Goal: Task Accomplishment & Management: Use online tool/utility

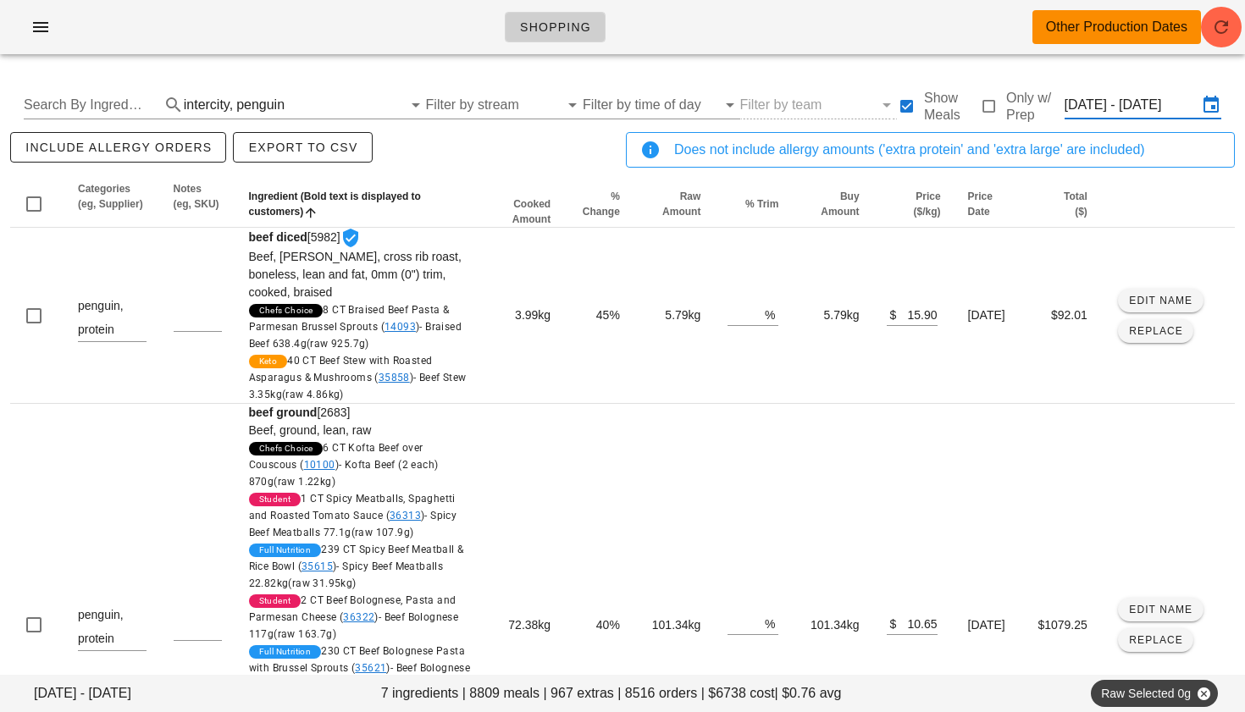
click at [1086, 108] on input "[DATE] - [DATE]" at bounding box center [1131, 104] width 133 height 27
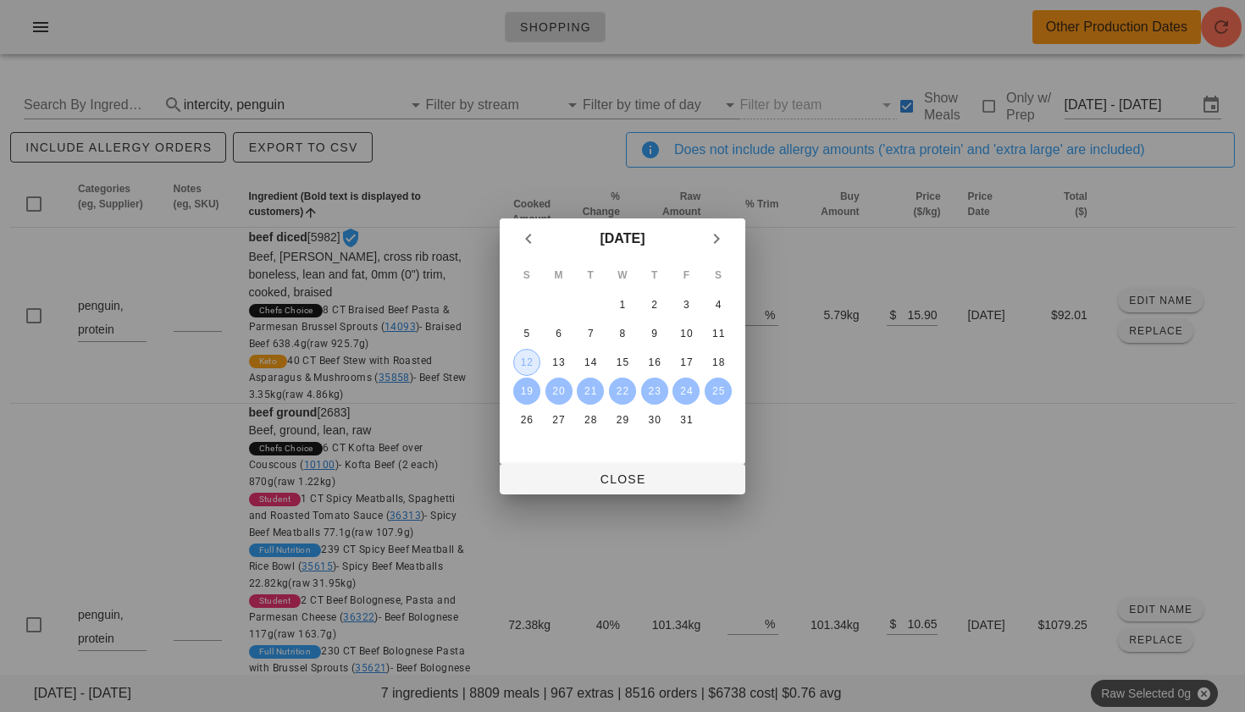
click at [536, 357] on div "12" at bounding box center [526, 363] width 25 height 12
click at [586, 359] on div "14" at bounding box center [590, 363] width 27 height 12
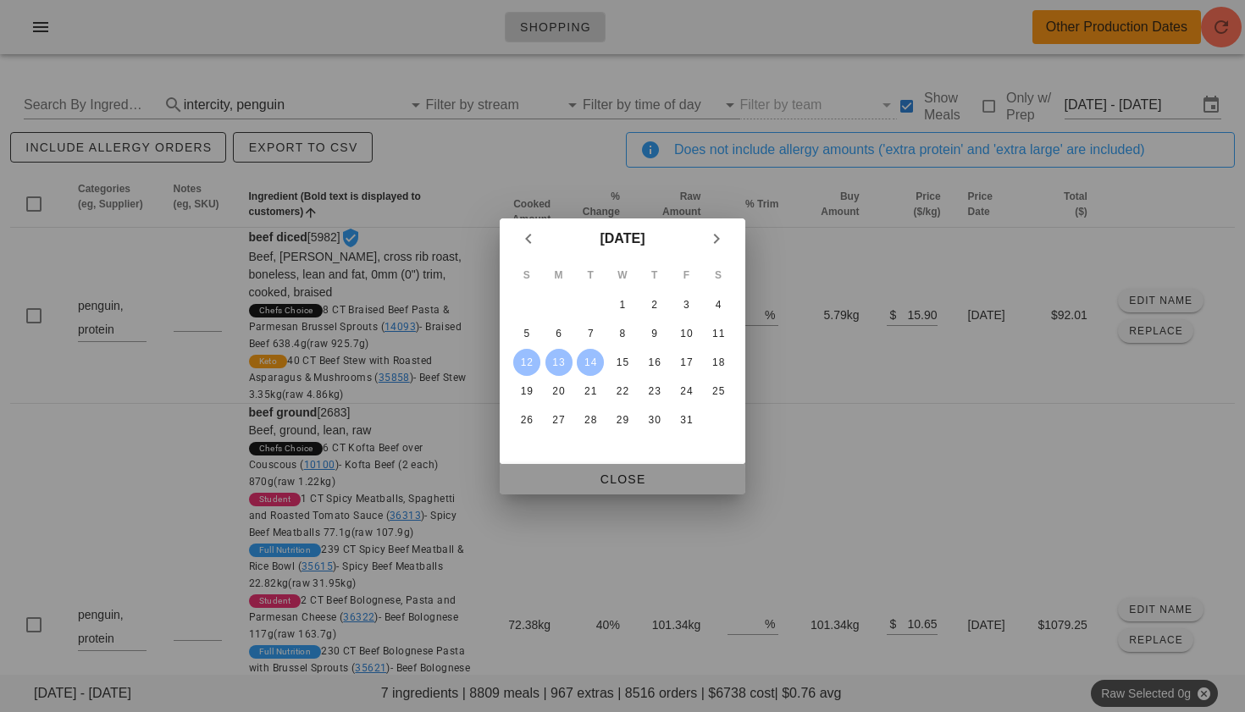
click at [630, 473] on span "Close" at bounding box center [622, 480] width 219 height 14
type input "[DATE] - [DATE]"
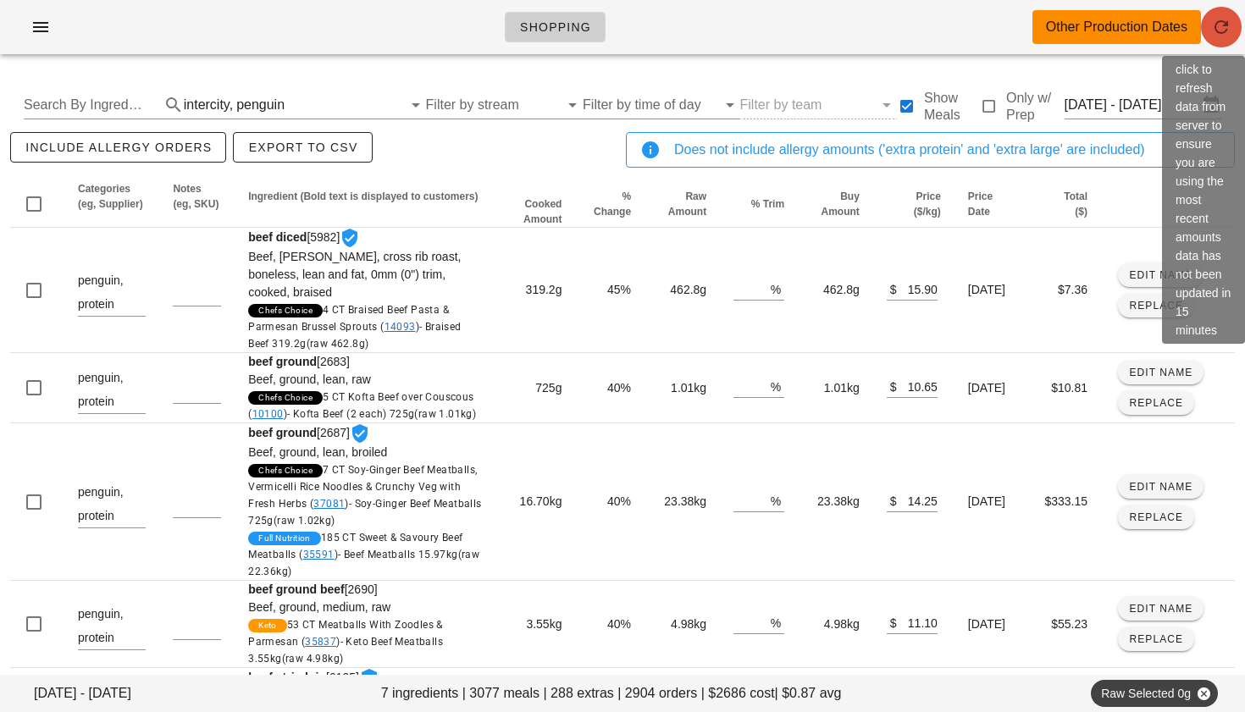
click at [1222, 34] on icon "button" at bounding box center [1221, 27] width 20 height 20
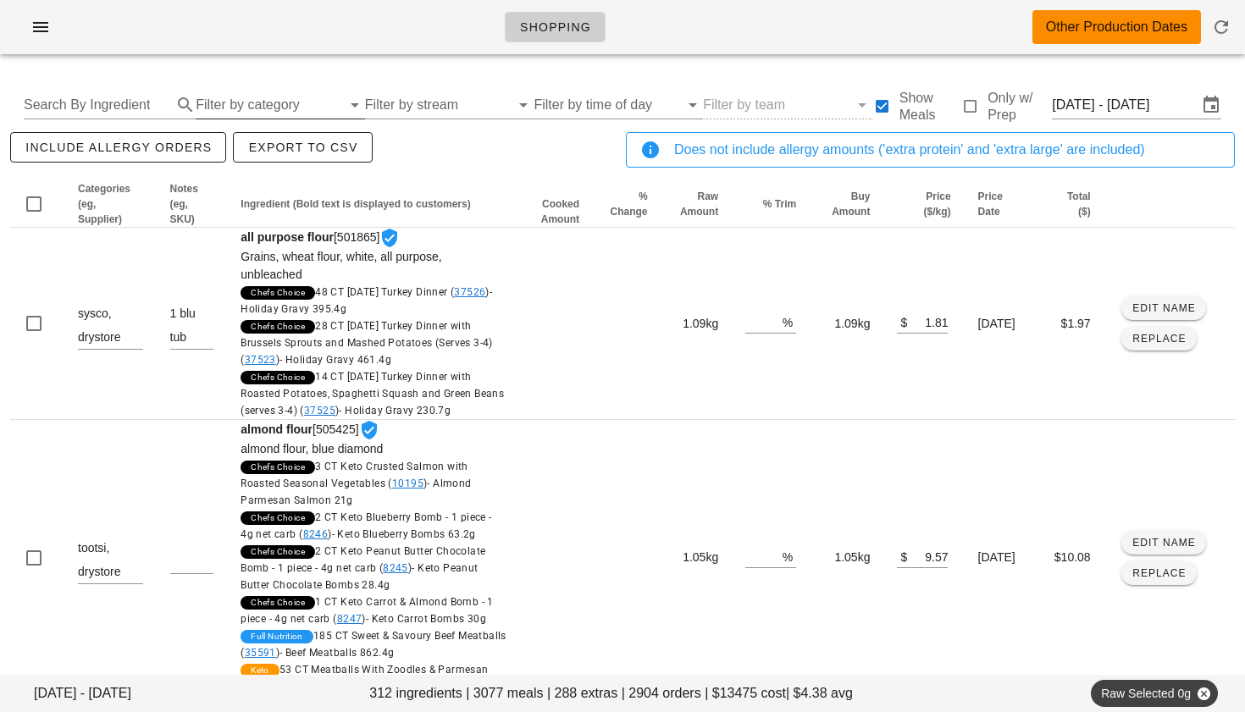
click at [298, 109] on input "Filter by category" at bounding box center [269, 104] width 146 height 27
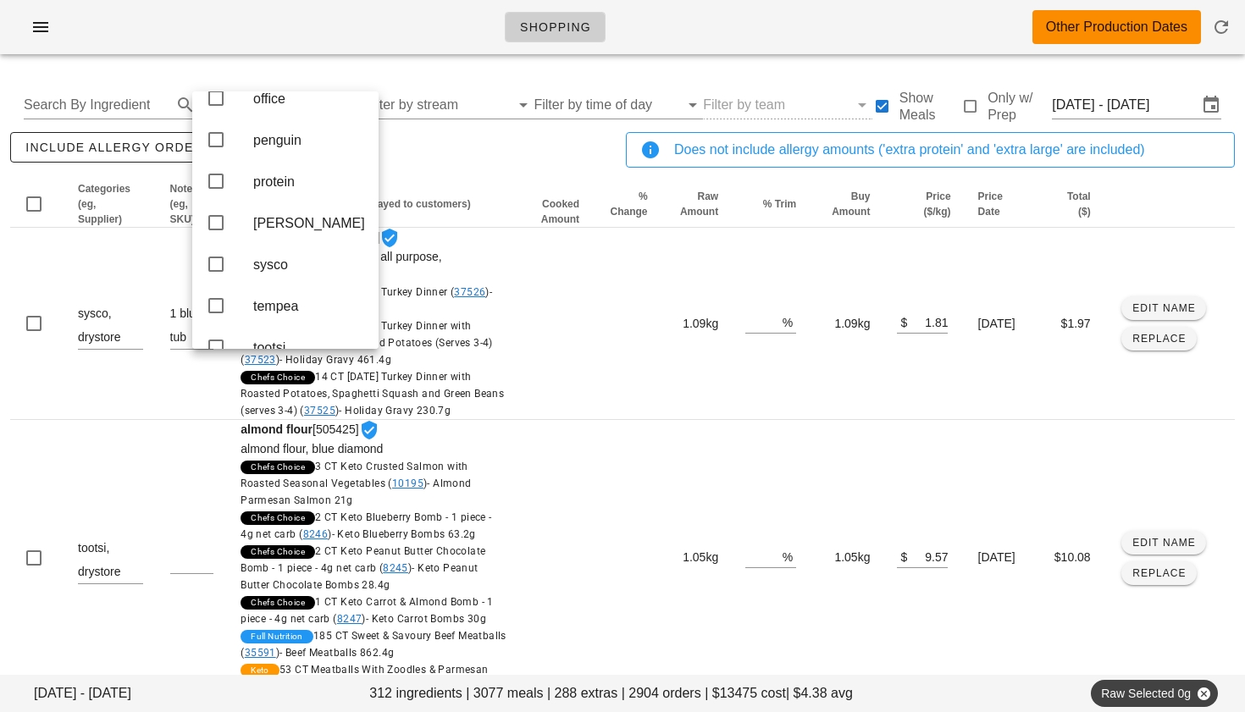
scroll to position [462, 0]
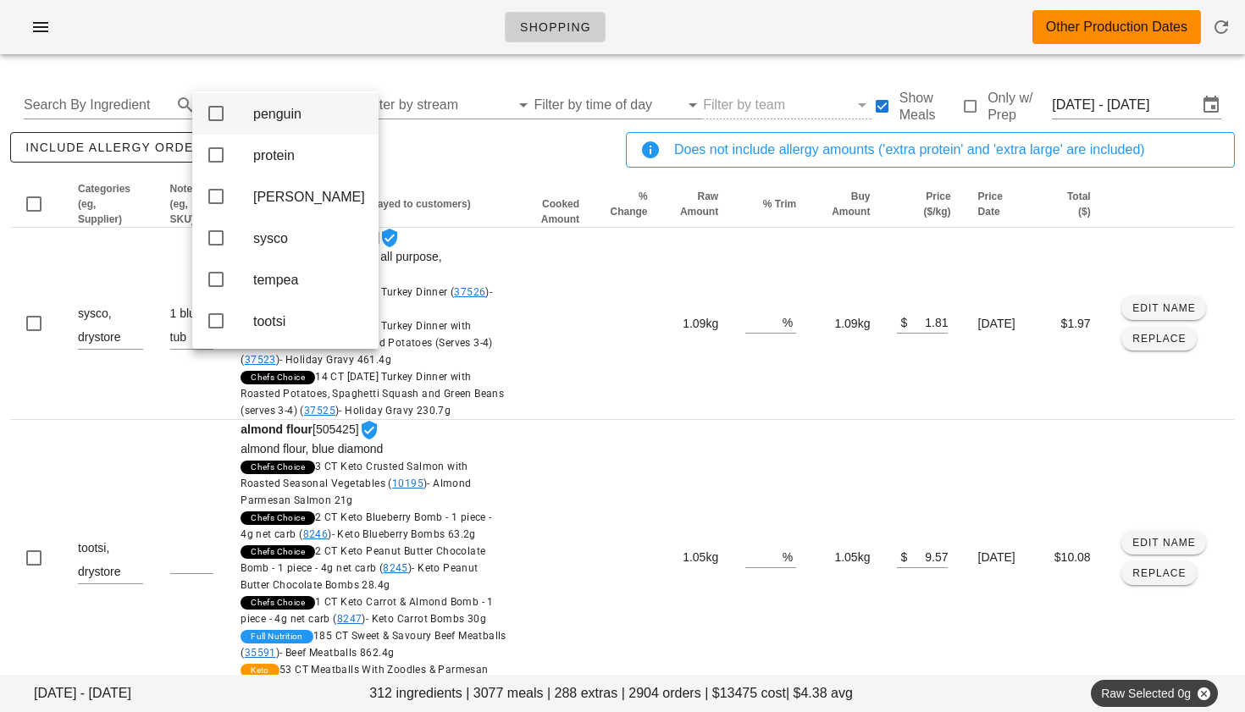
click at [213, 124] on icon at bounding box center [216, 113] width 20 height 20
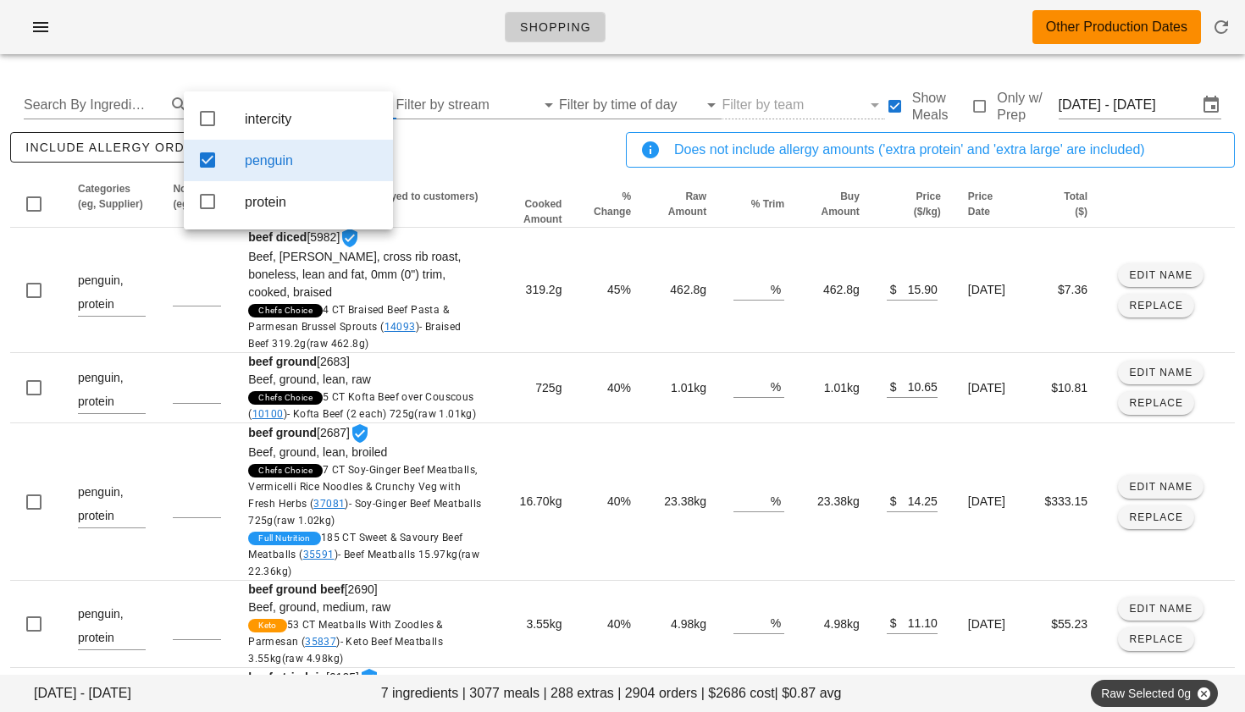
scroll to position [0, 0]
click at [211, 119] on icon at bounding box center [207, 118] width 20 height 20
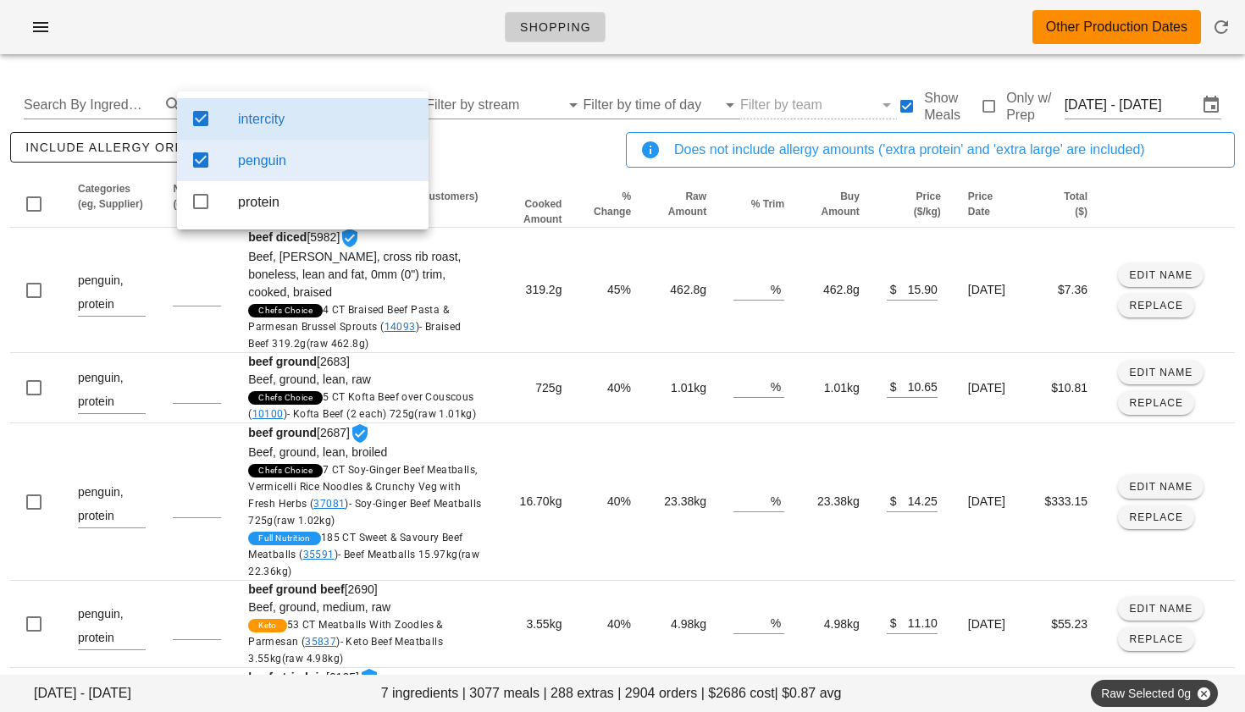
click at [501, 149] on div "include allergy orders Export to CSV" at bounding box center [315, 157] width 616 height 56
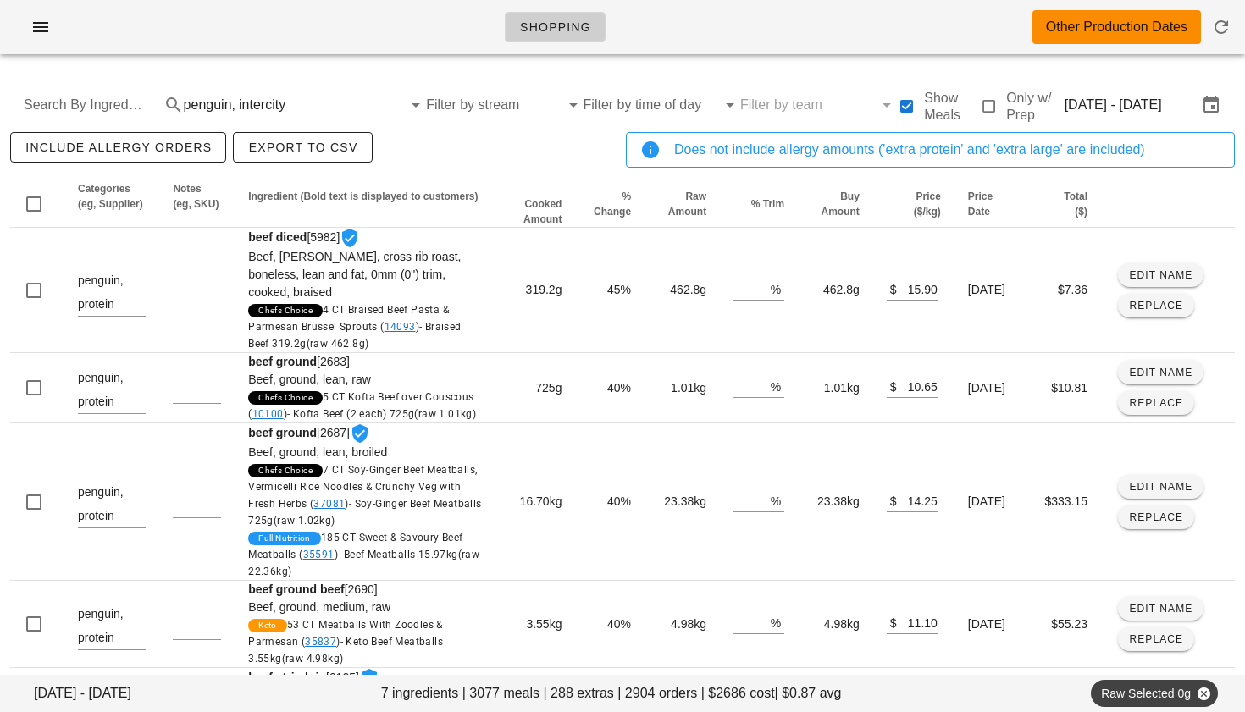
click at [246, 105] on div "intercity" at bounding box center [262, 104] width 47 height 15
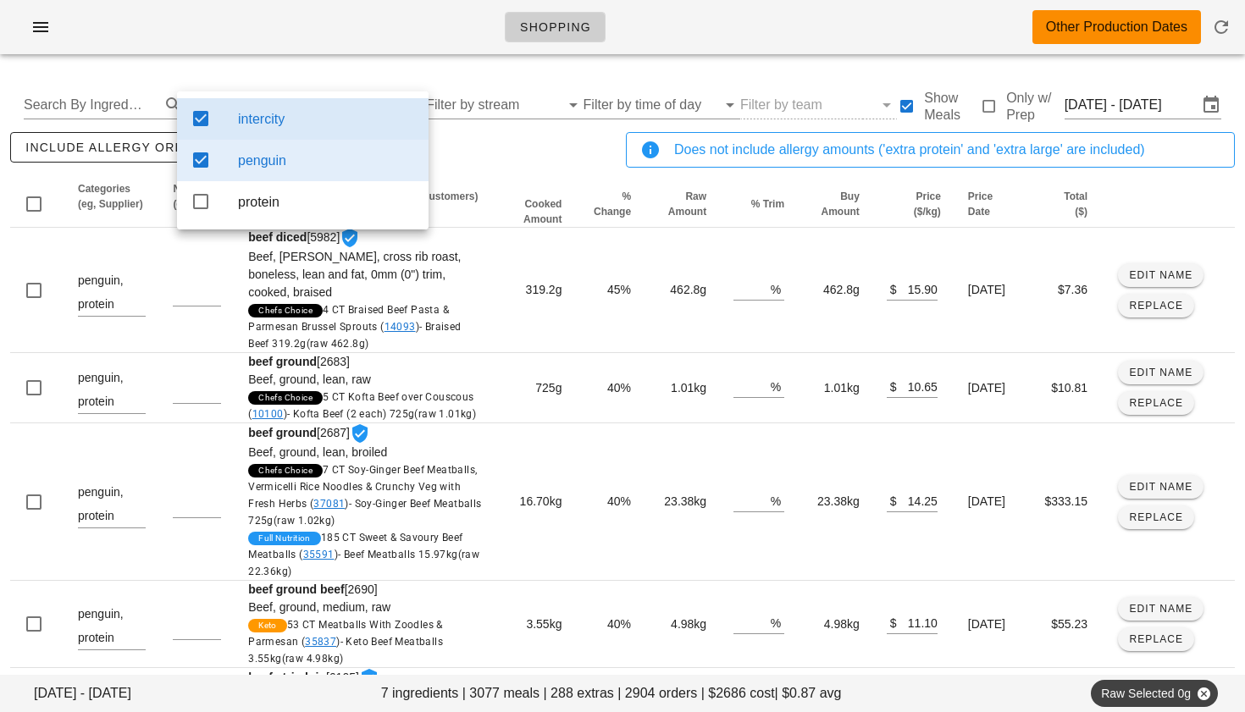
click at [198, 114] on icon at bounding box center [201, 118] width 20 height 20
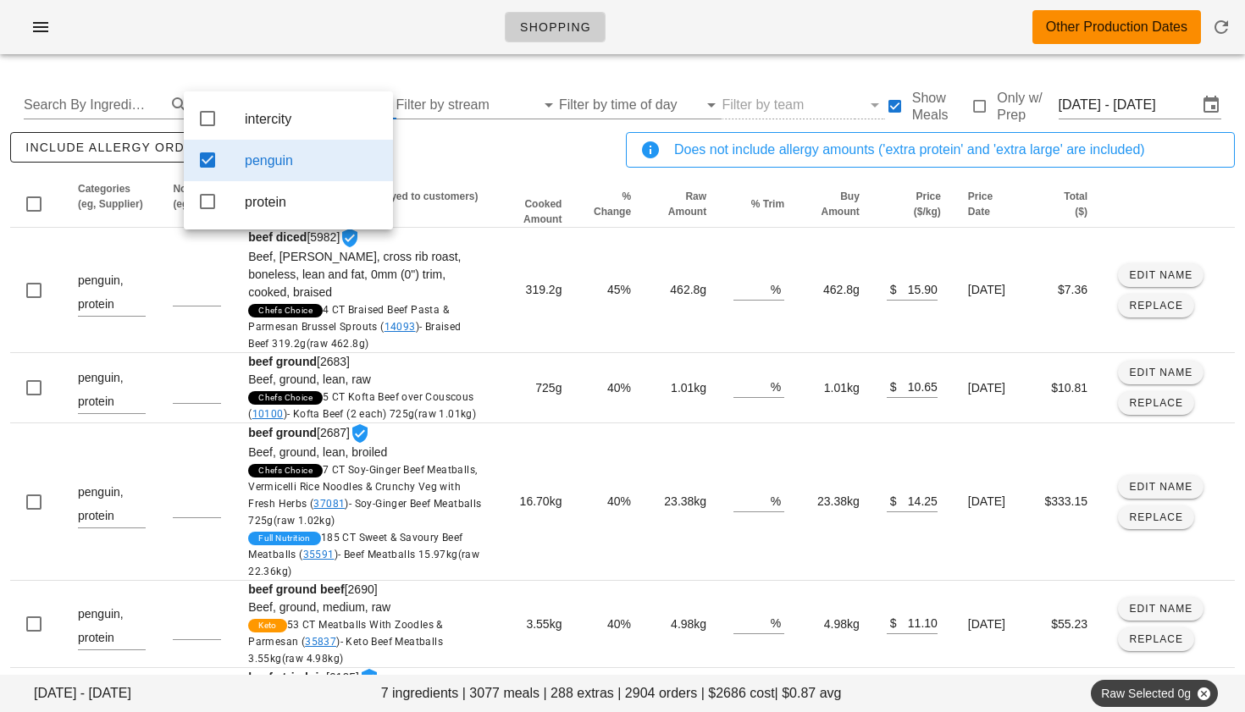
click at [207, 152] on icon at bounding box center [207, 160] width 20 height 20
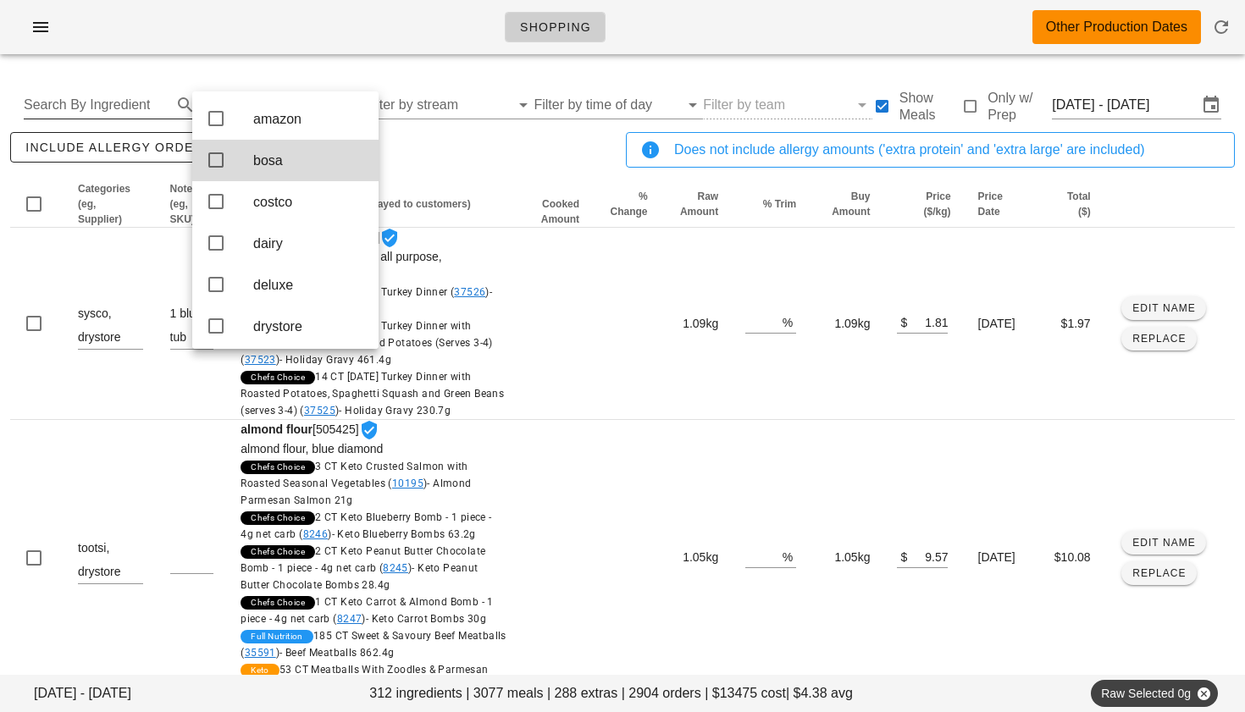
click at [99, 99] on input "Search By Ingredient" at bounding box center [96, 104] width 145 height 27
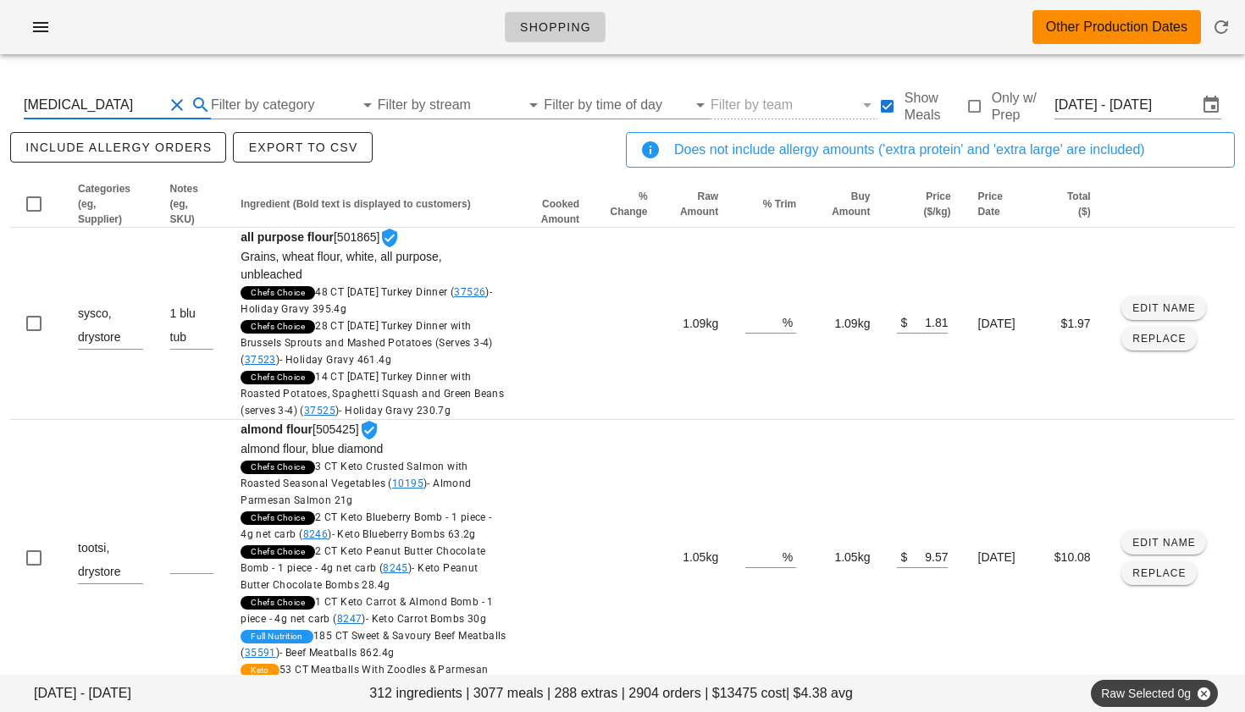
type input "flank"
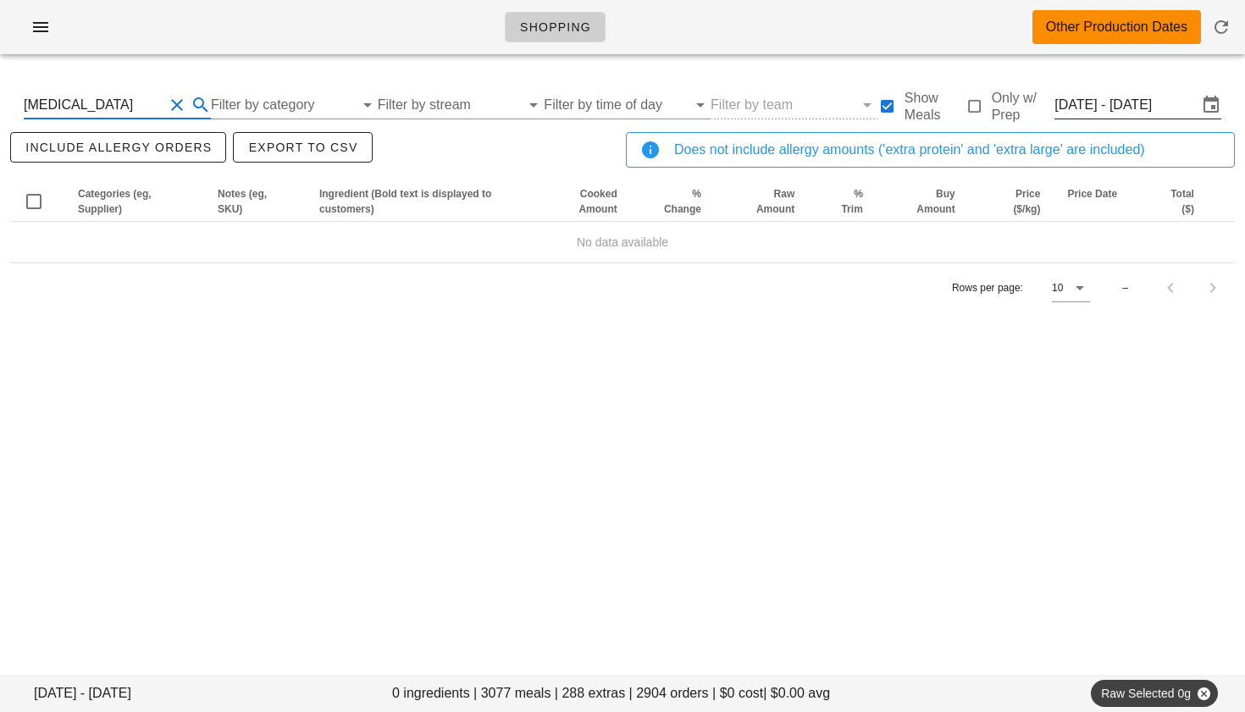
click at [1100, 108] on input "[DATE] - [DATE]" at bounding box center [1126, 104] width 143 height 27
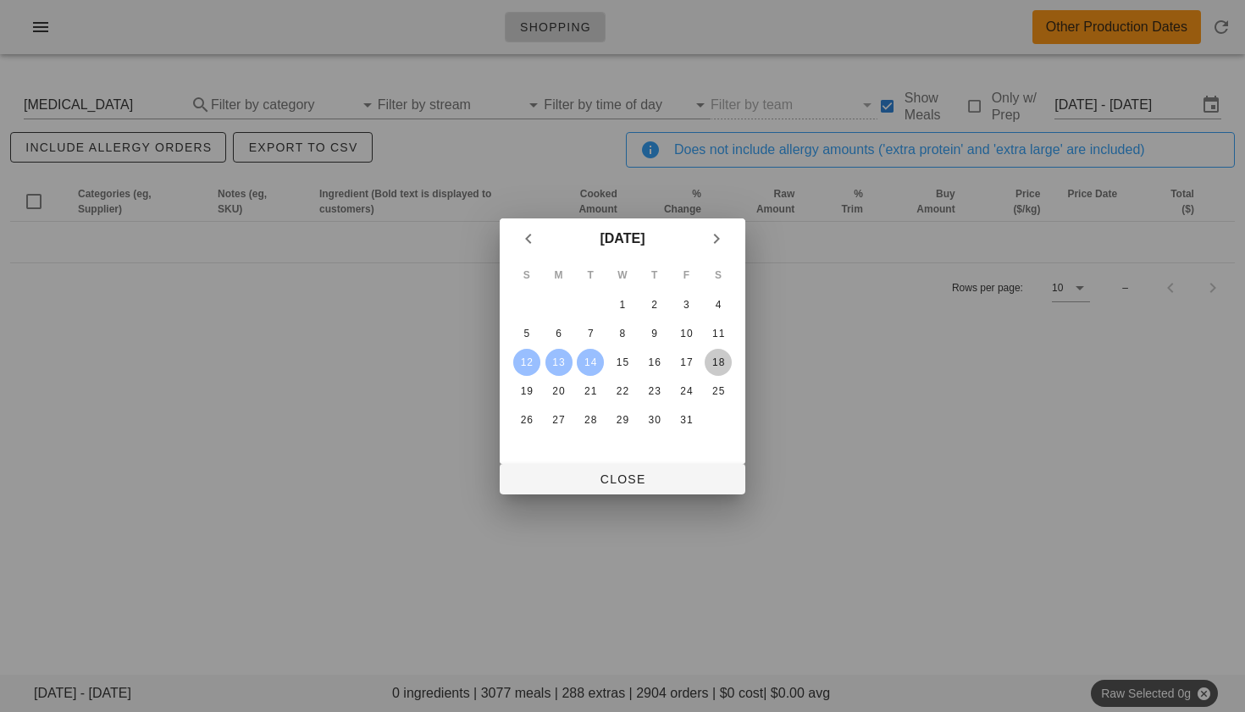
click at [729, 357] on div "18" at bounding box center [718, 363] width 27 height 12
click at [537, 357] on div "12" at bounding box center [526, 363] width 27 height 12
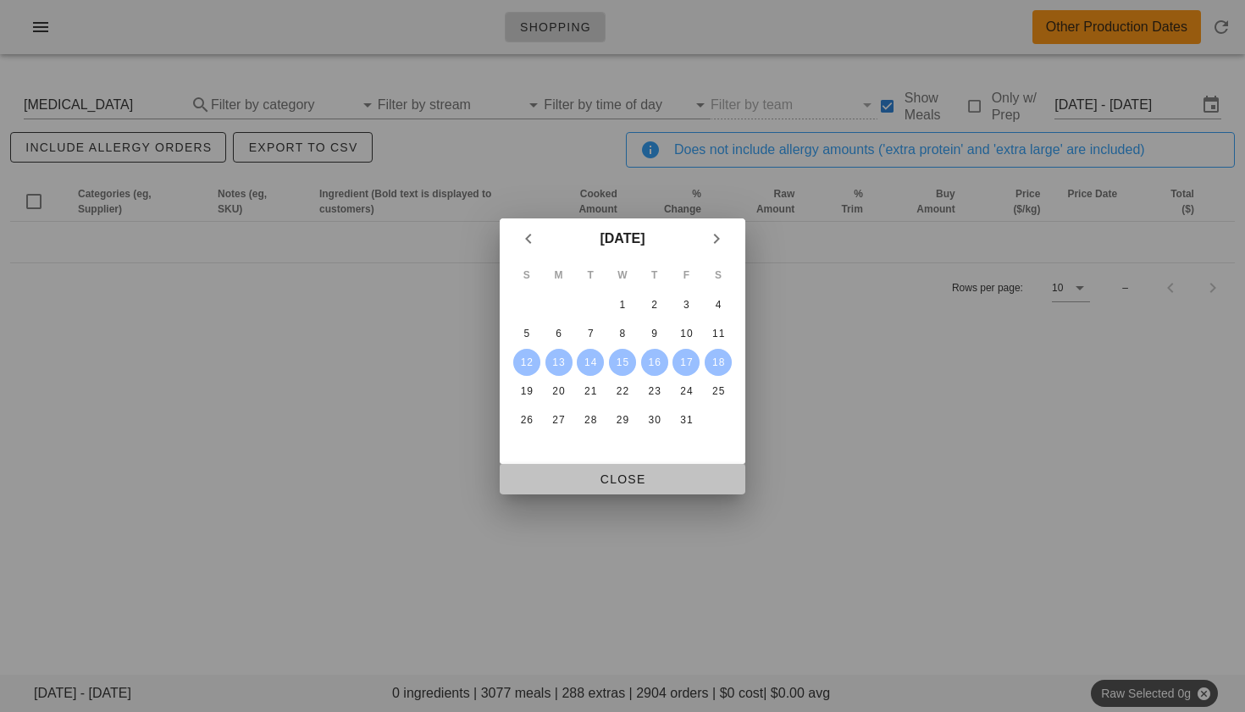
click at [603, 475] on span "Close" at bounding box center [622, 480] width 219 height 14
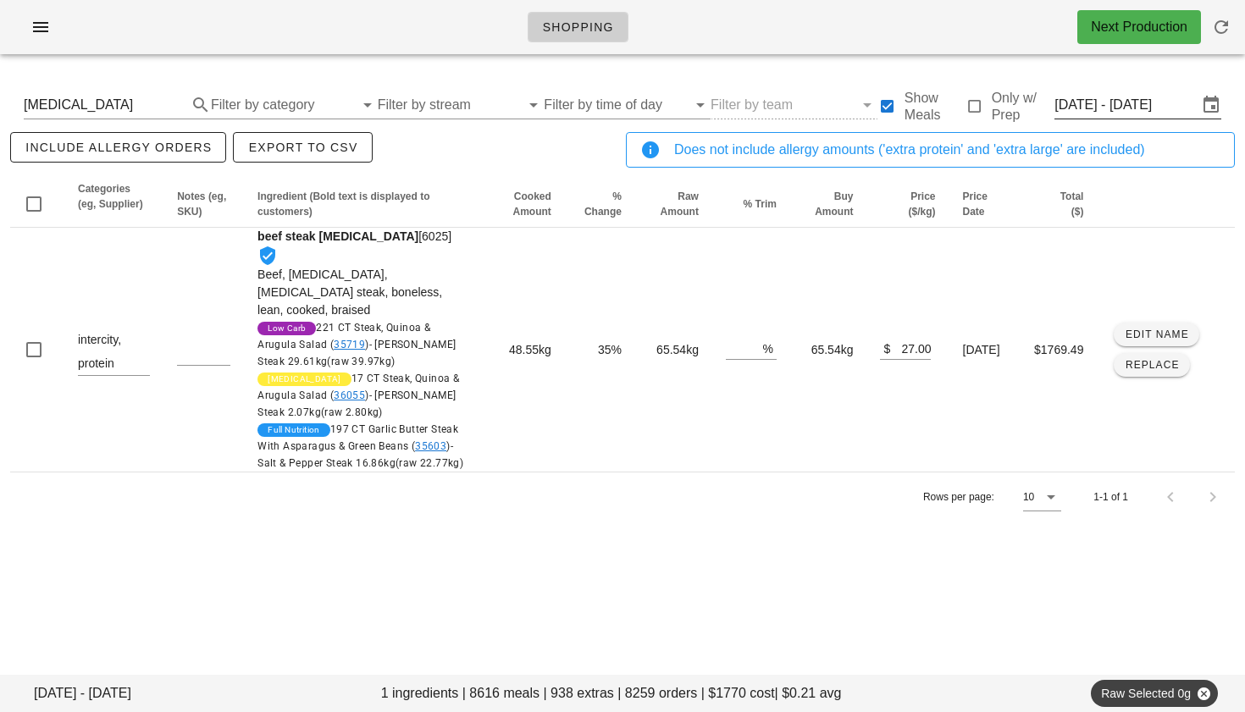
click at [1087, 107] on input "Sun Oct 12 - Sat Oct 18" at bounding box center [1126, 104] width 143 height 27
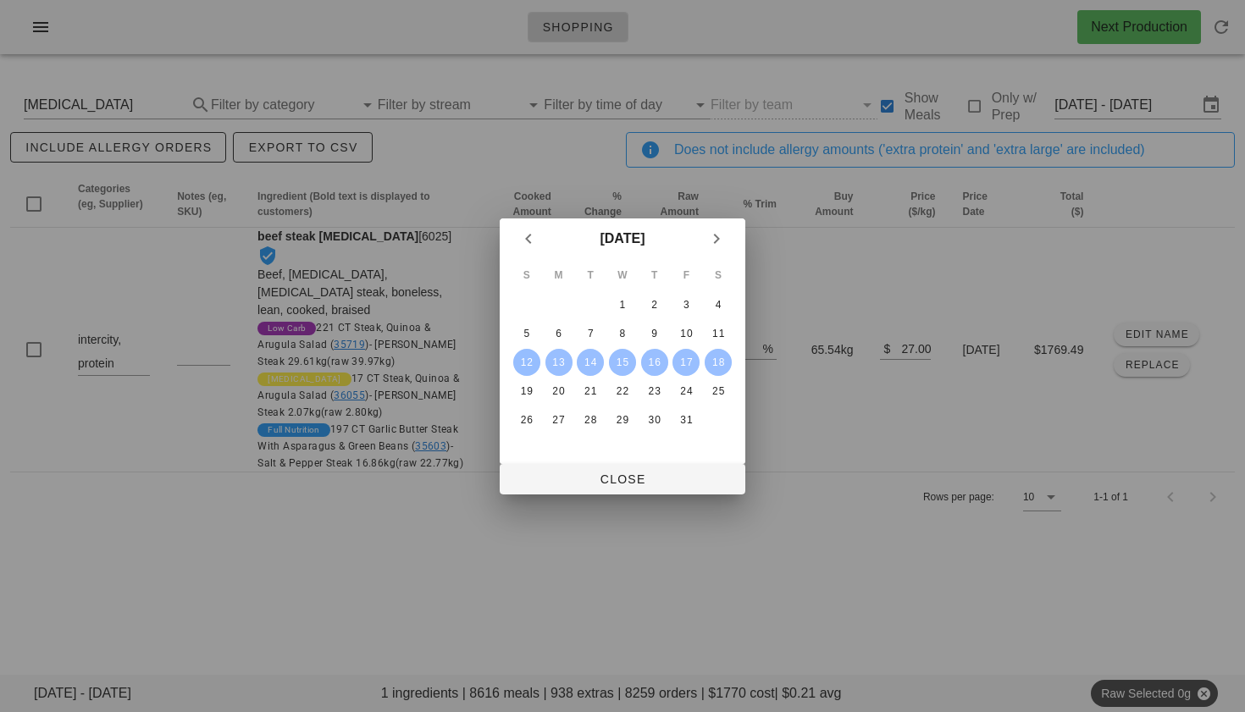
click at [526, 366] on div "12" at bounding box center [526, 363] width 27 height 12
click at [625, 368] on div "15" at bounding box center [622, 363] width 27 height 12
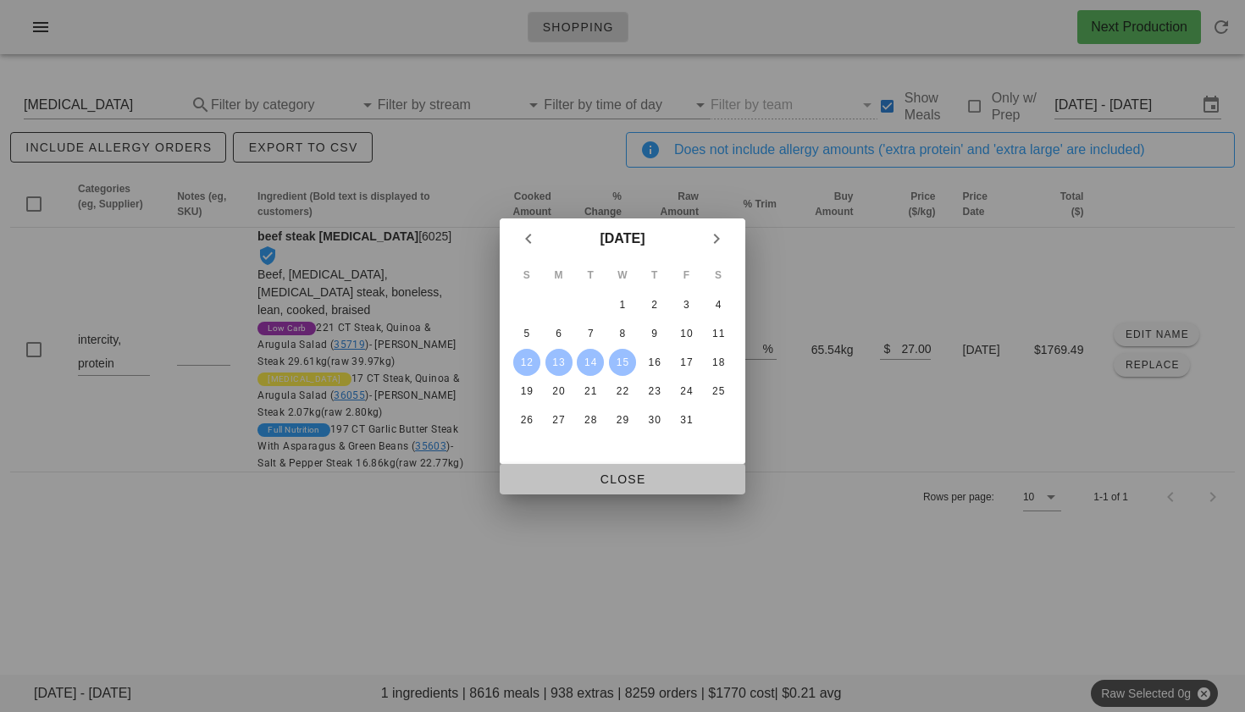
click at [605, 469] on button "Close" at bounding box center [623, 479] width 246 height 30
type input "Sun Oct 12 - Wed Oct 15"
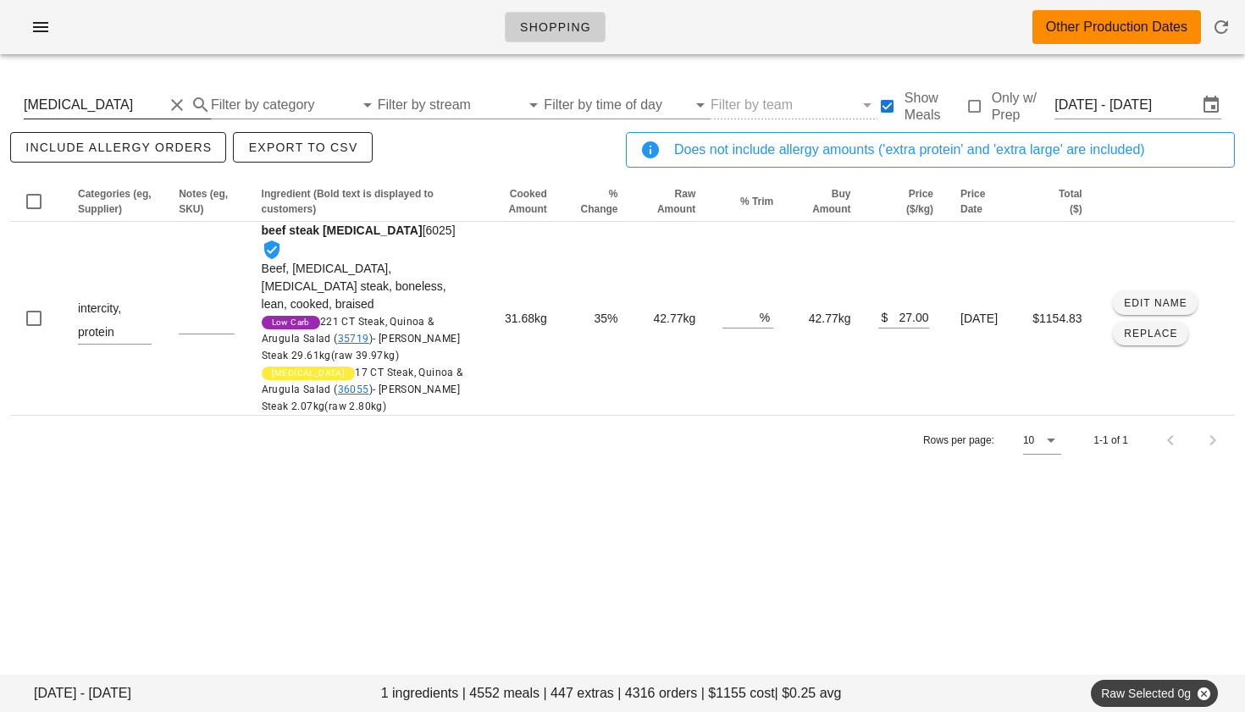
click at [175, 102] on button "Clear Search By Ingredient" at bounding box center [177, 105] width 20 height 20
click at [242, 103] on input "Filter by category" at bounding box center [269, 104] width 146 height 27
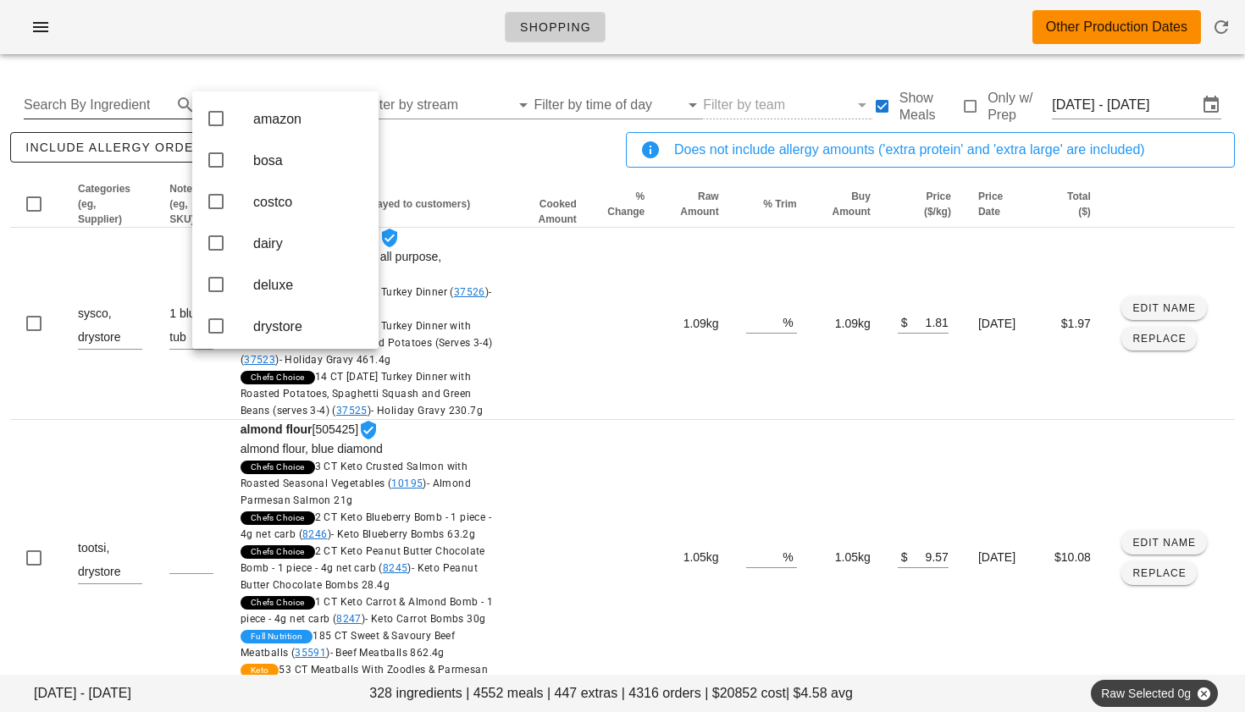
click at [429, 169] on div "include allergy orders Export to CSV" at bounding box center [315, 157] width 616 height 56
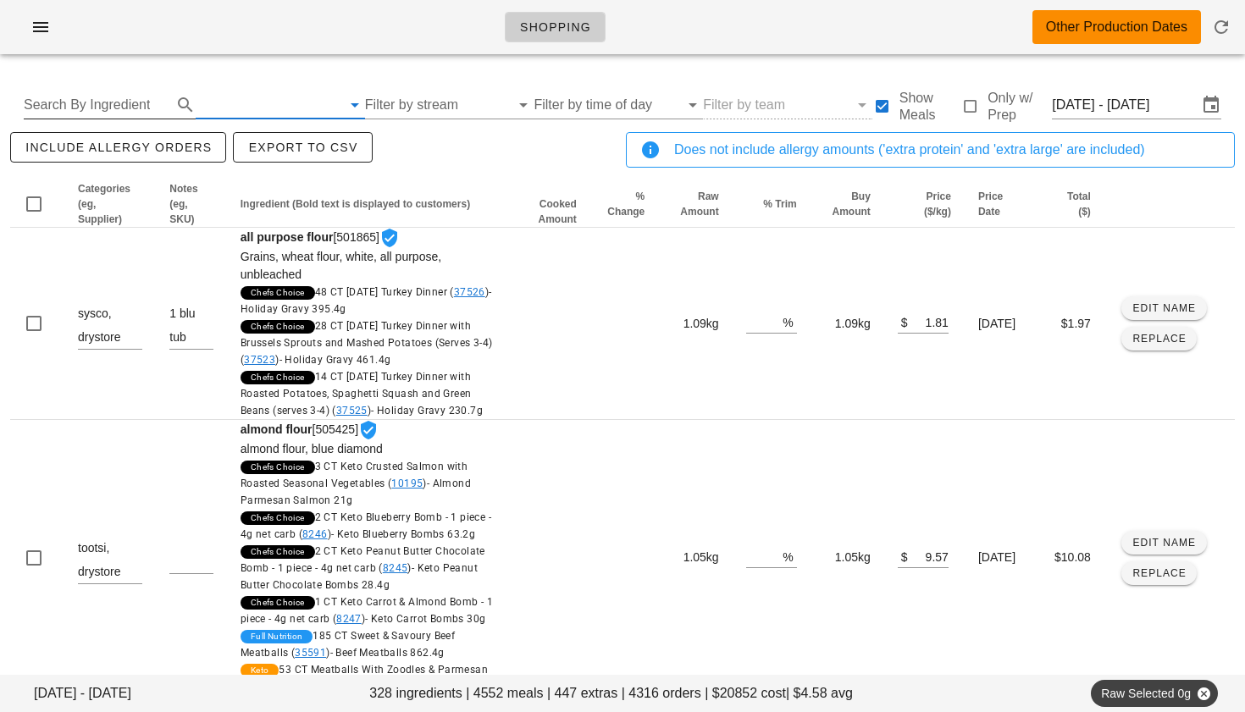
click at [263, 105] on input "text" at bounding box center [269, 104] width 146 height 27
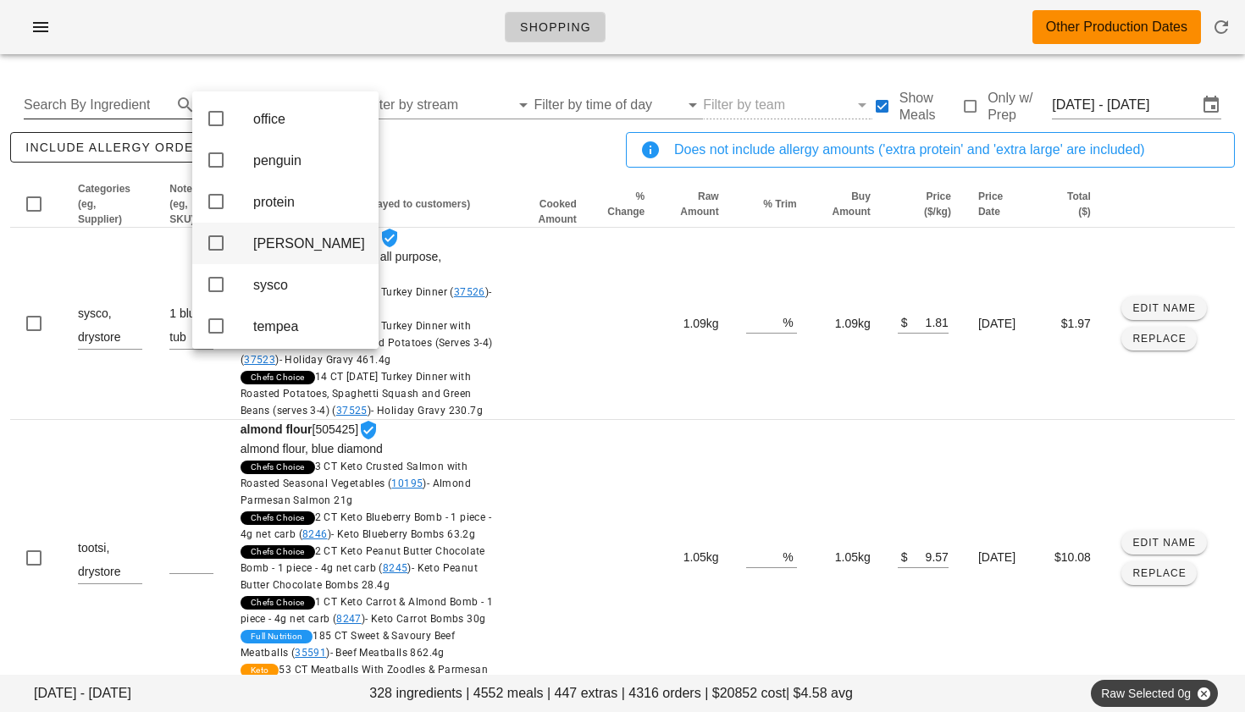
scroll to position [411, 0]
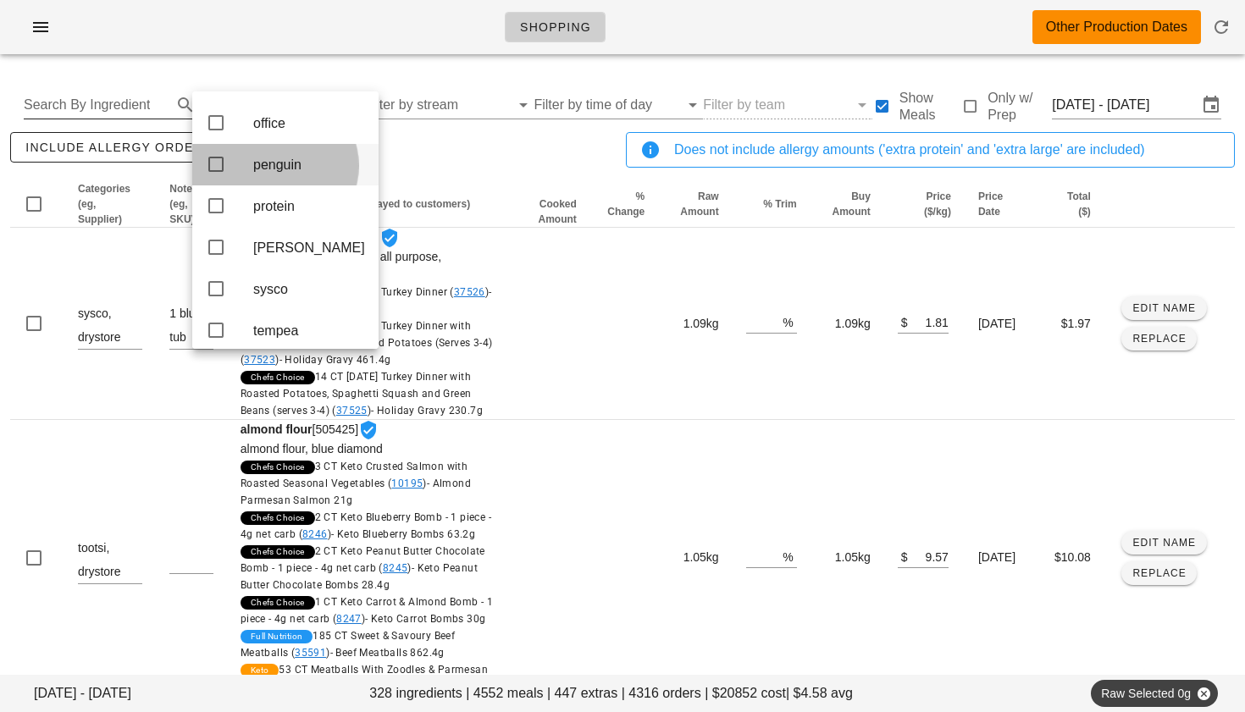
click at [224, 175] on icon at bounding box center [216, 164] width 20 height 20
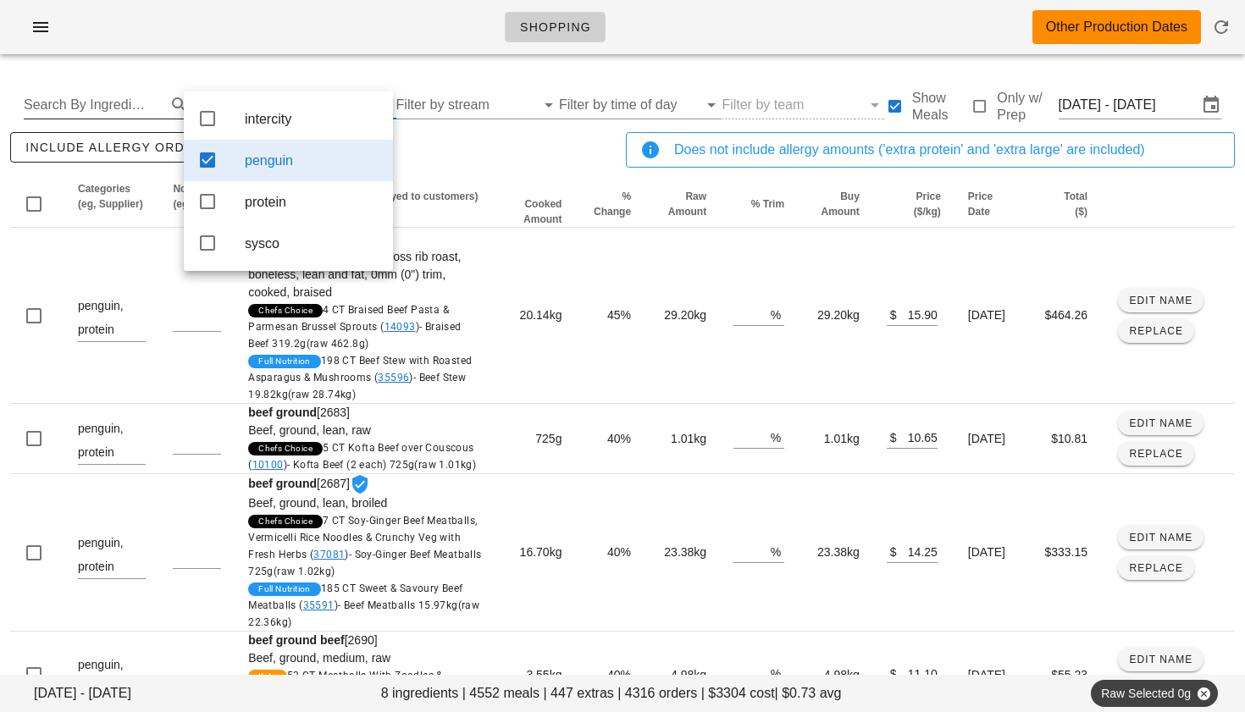
scroll to position [0, 0]
click at [211, 115] on icon at bounding box center [207, 118] width 20 height 20
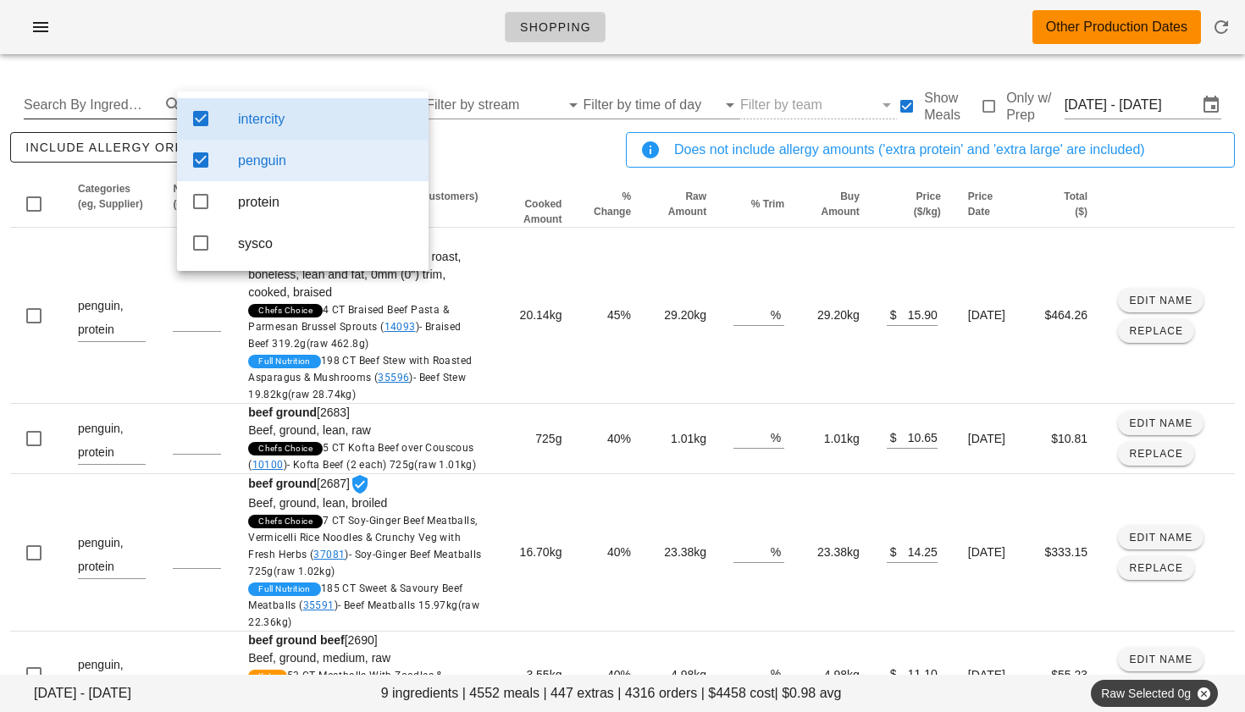
click at [475, 154] on div "include allergy orders Export to CSV" at bounding box center [315, 157] width 616 height 56
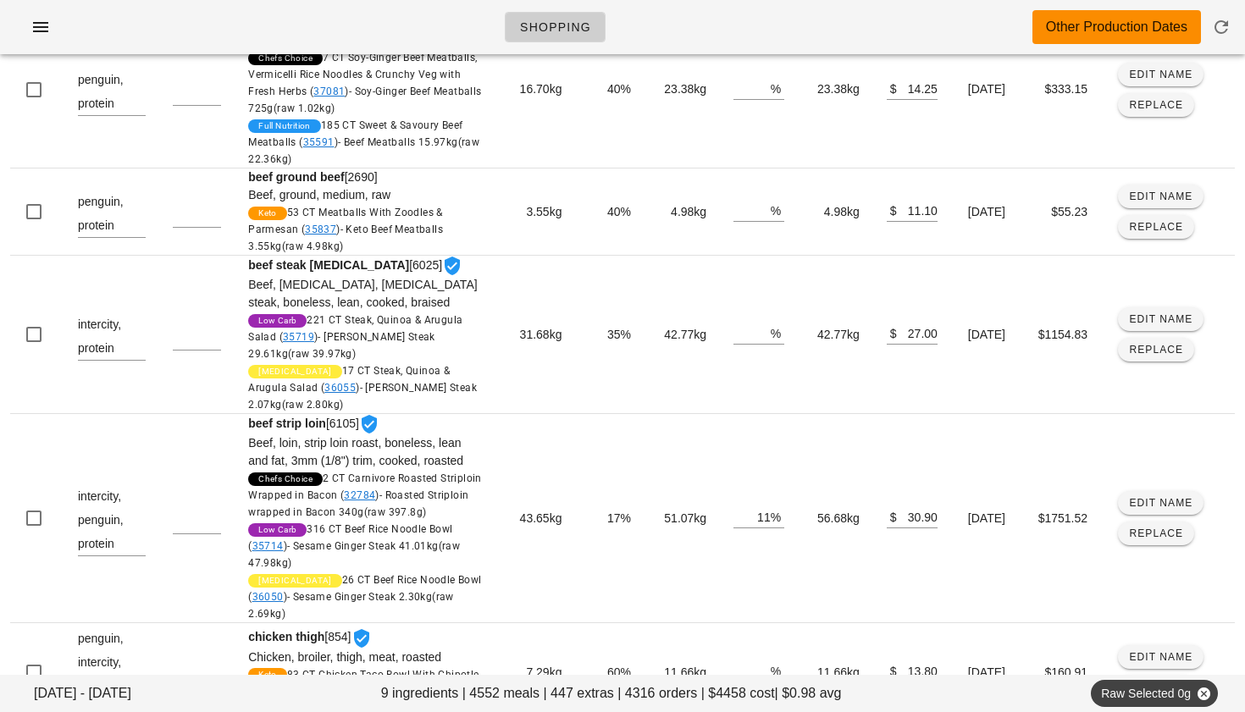
scroll to position [459, 0]
